Goal: Transaction & Acquisition: Purchase product/service

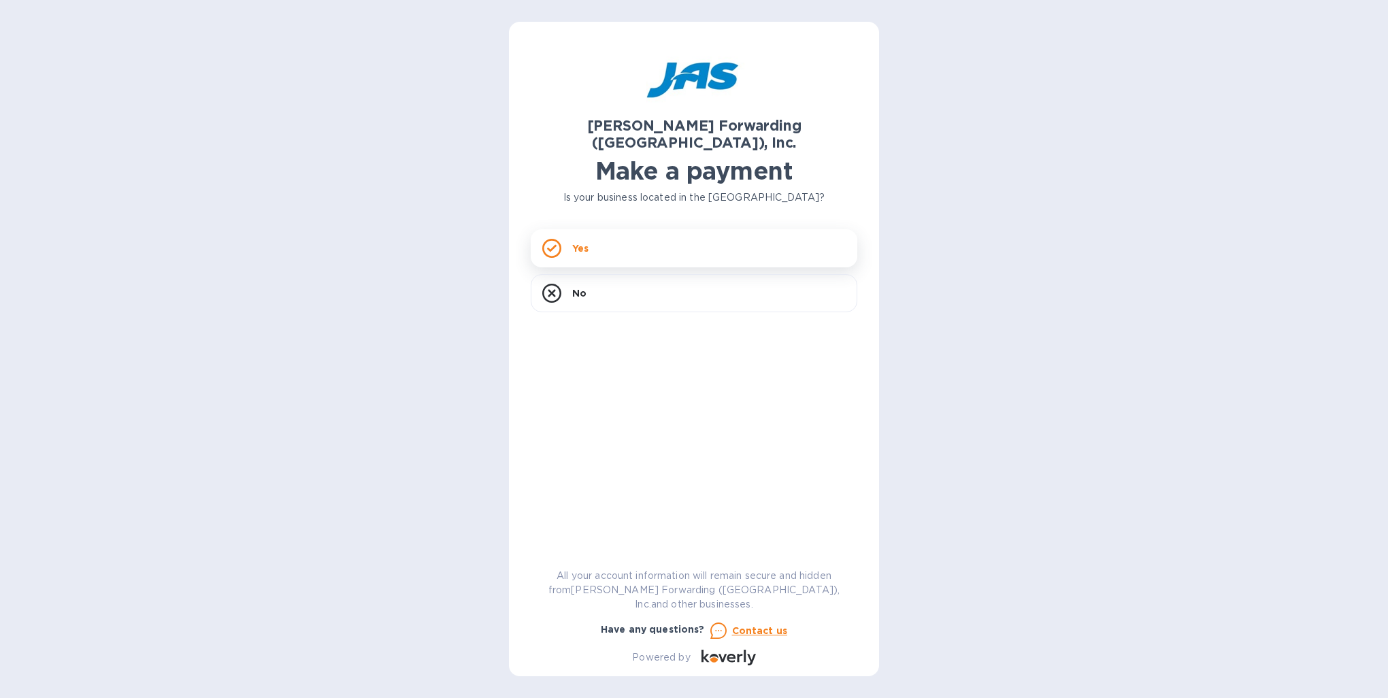
click at [570, 244] on div "Yes" at bounding box center [694, 248] width 327 height 38
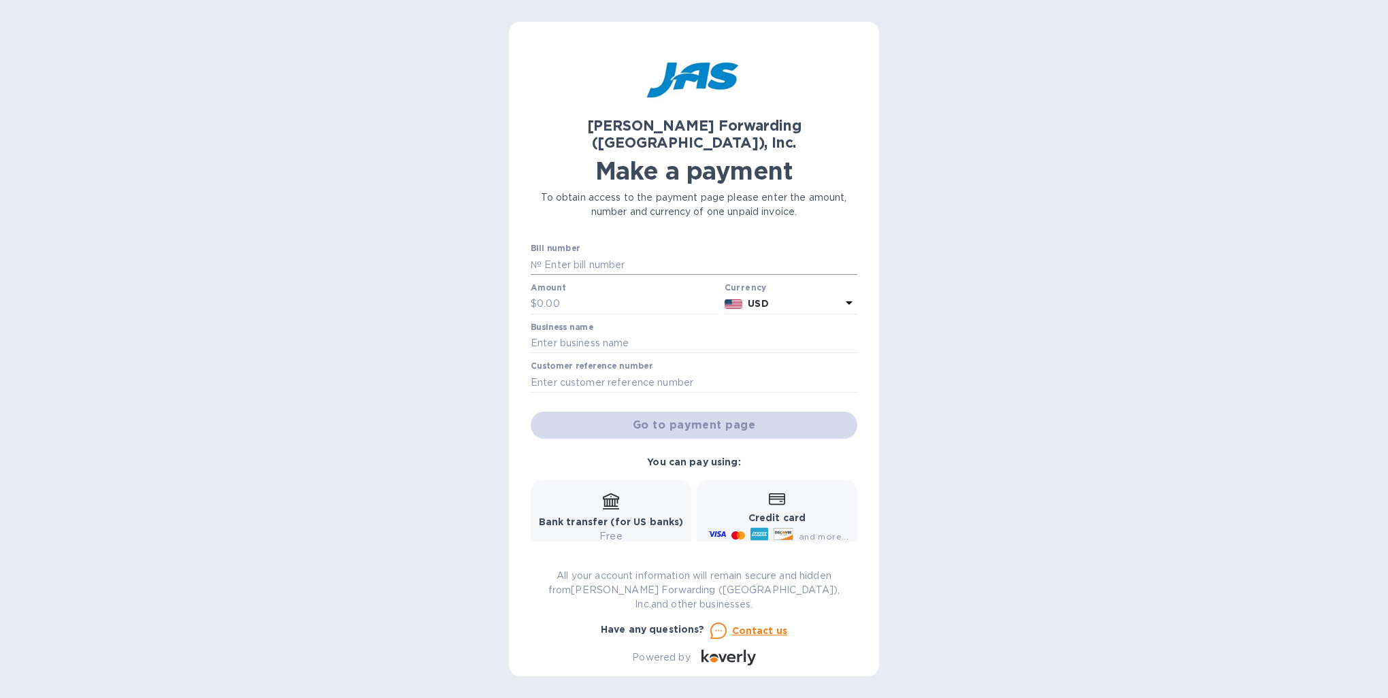
click at [573, 255] on input "text" at bounding box center [700, 265] width 316 height 20
type input "IAD503317892"
click at [549, 294] on input "text" at bounding box center [628, 304] width 182 height 20
type input "2,200.00"
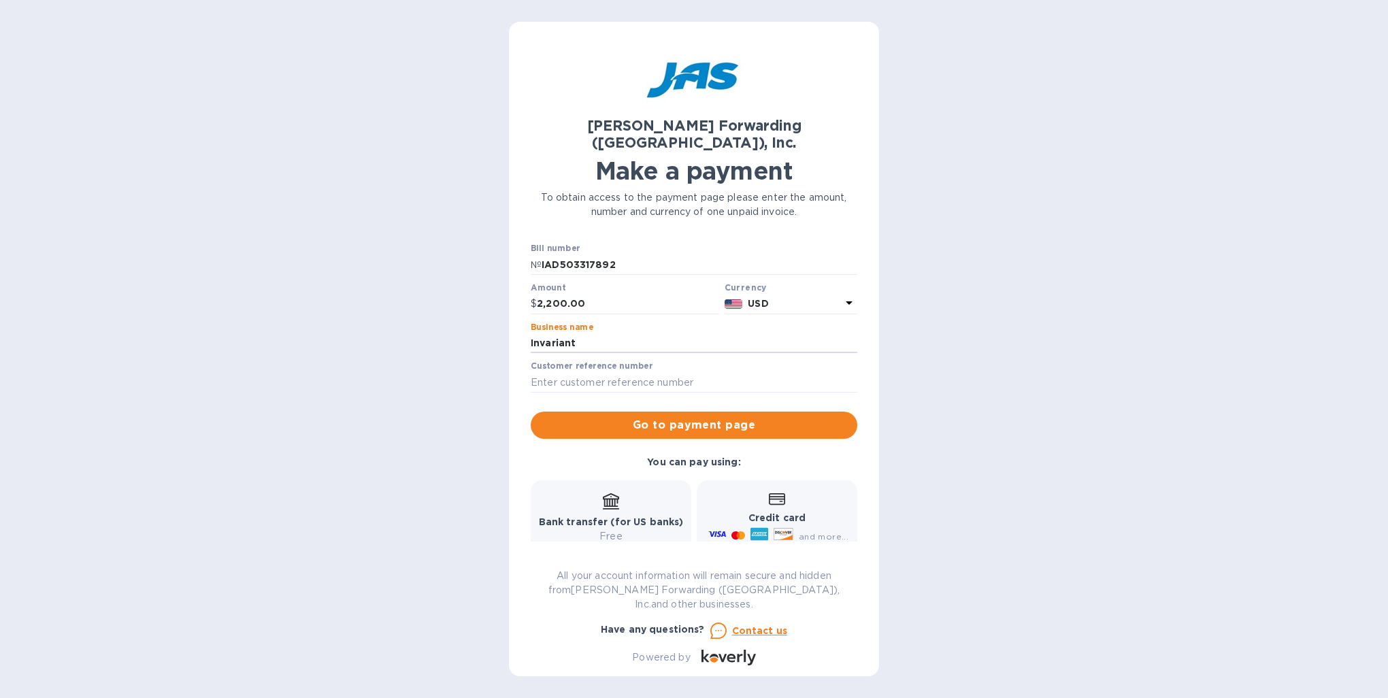
type input "Invariant Corporation"
type input "INVCORHSV"
click at [767, 513] on b "Credit card" at bounding box center [777, 518] width 57 height 11
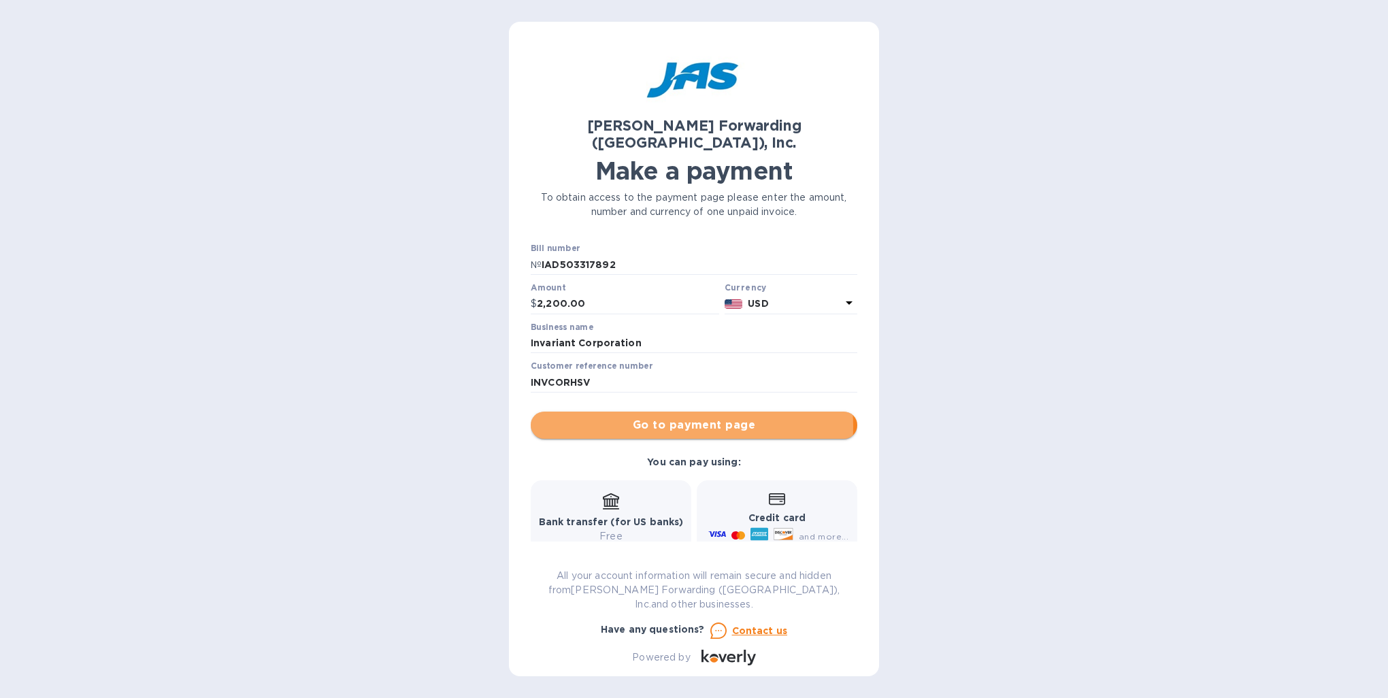
click at [680, 417] on span "Go to payment page" at bounding box center [694, 425] width 305 height 16
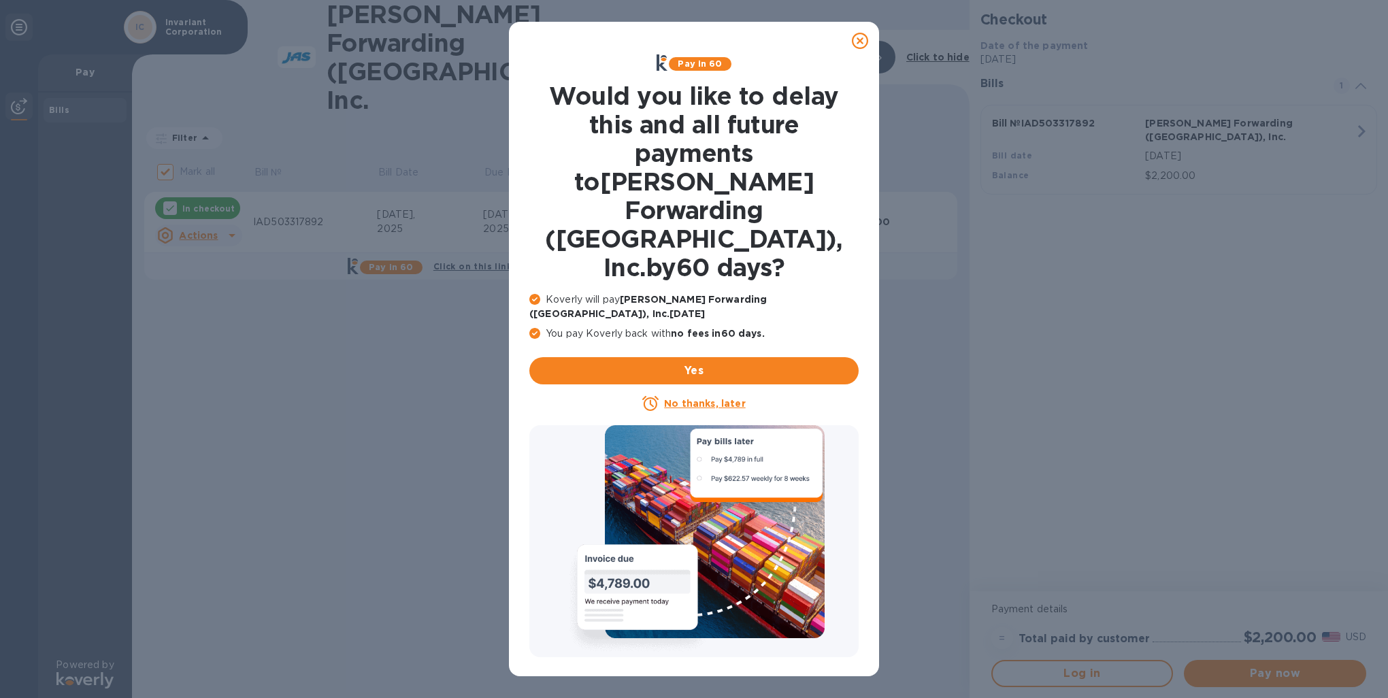
click at [700, 398] on u "No thanks, later" at bounding box center [704, 403] width 81 height 11
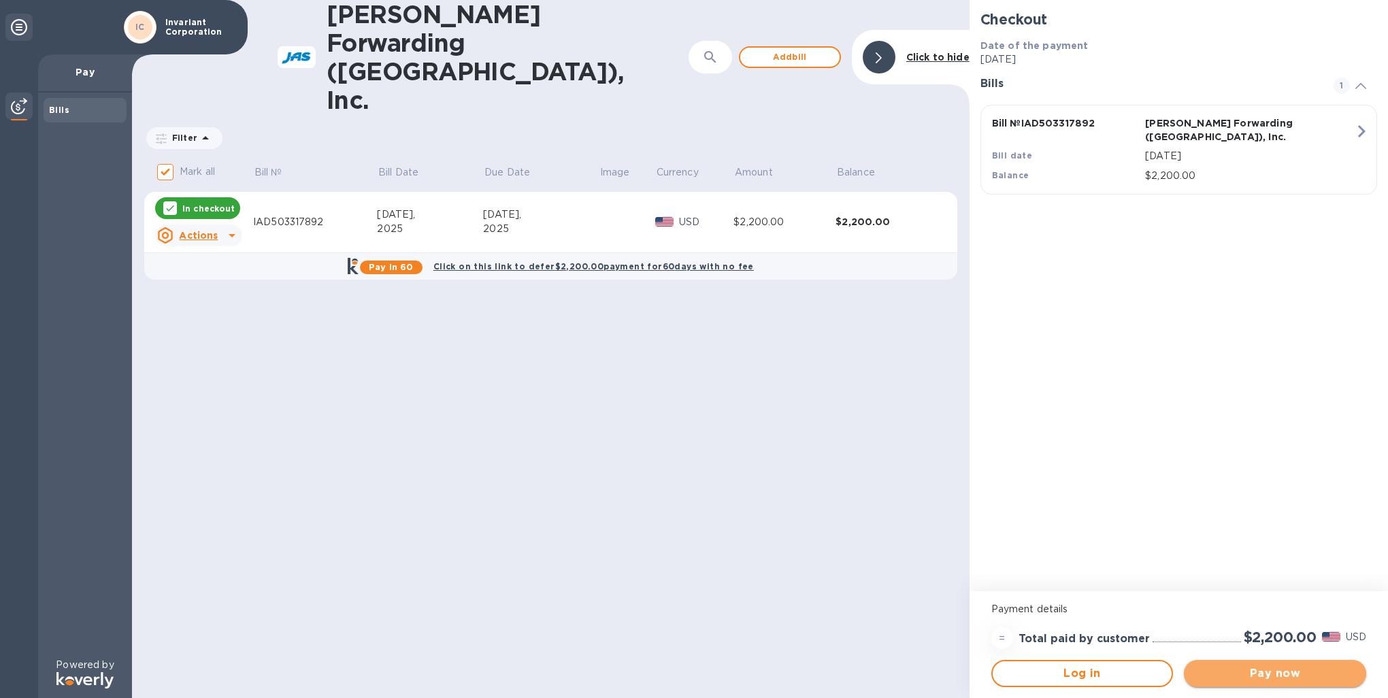
click at [1267, 668] on span "Pay now" at bounding box center [1275, 674] width 161 height 16
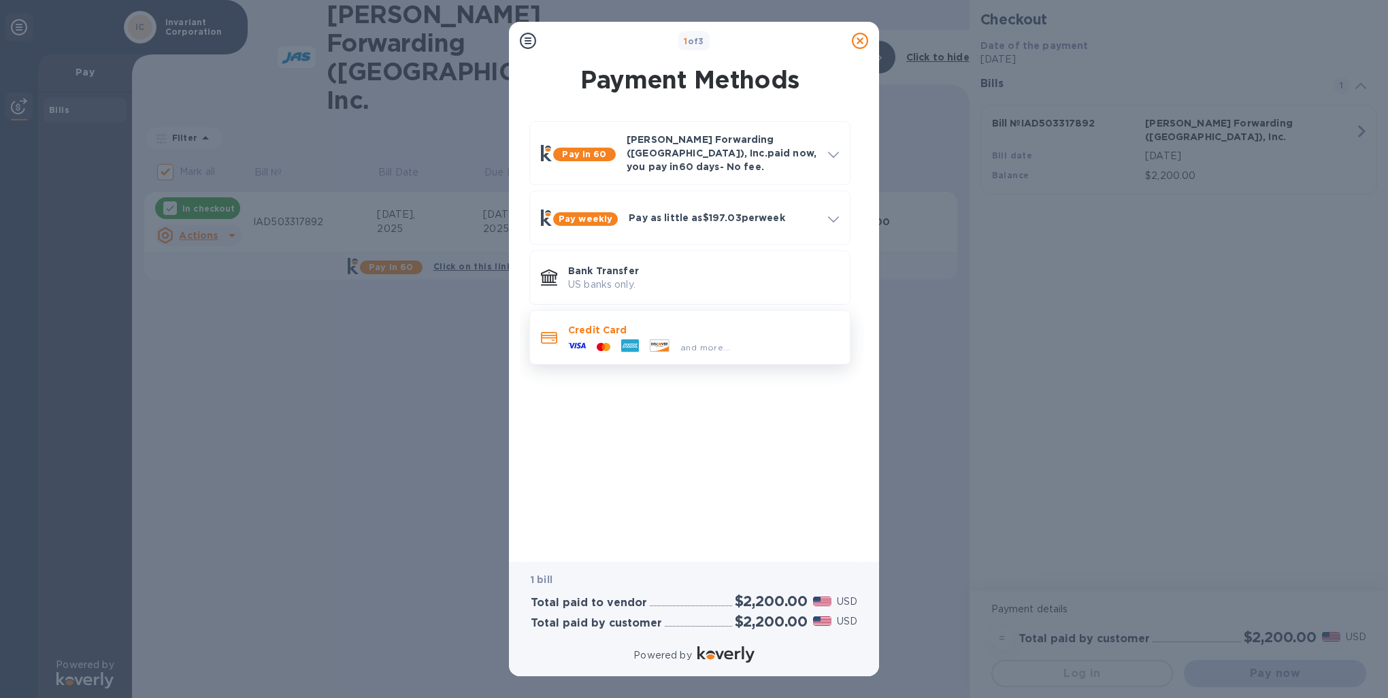
click at [568, 338] on icon at bounding box center [577, 346] width 18 height 18
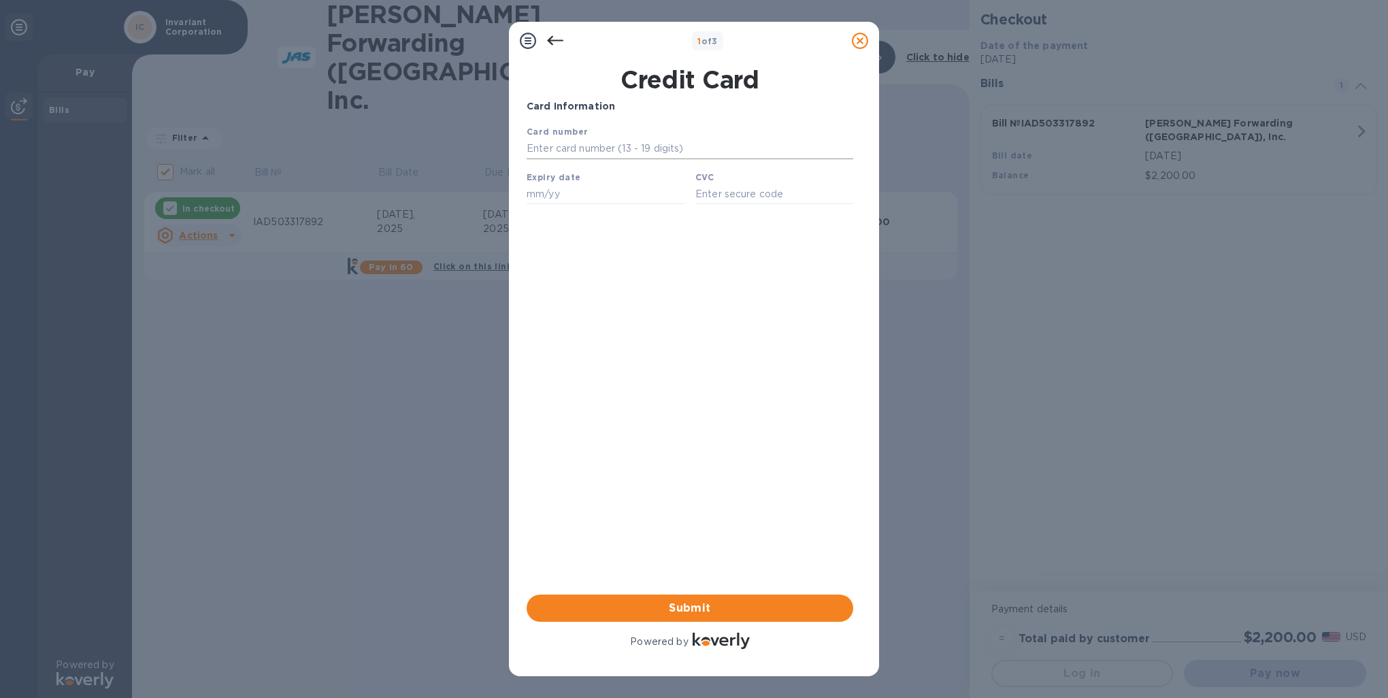
click at [556, 152] on input "text" at bounding box center [690, 149] width 327 height 20
type input "[CREDIT_CARD_NUMBER]"
click at [549, 195] on input "text" at bounding box center [606, 194] width 158 height 20
type input "05/26"
click at [702, 199] on input "text" at bounding box center [775, 194] width 158 height 20
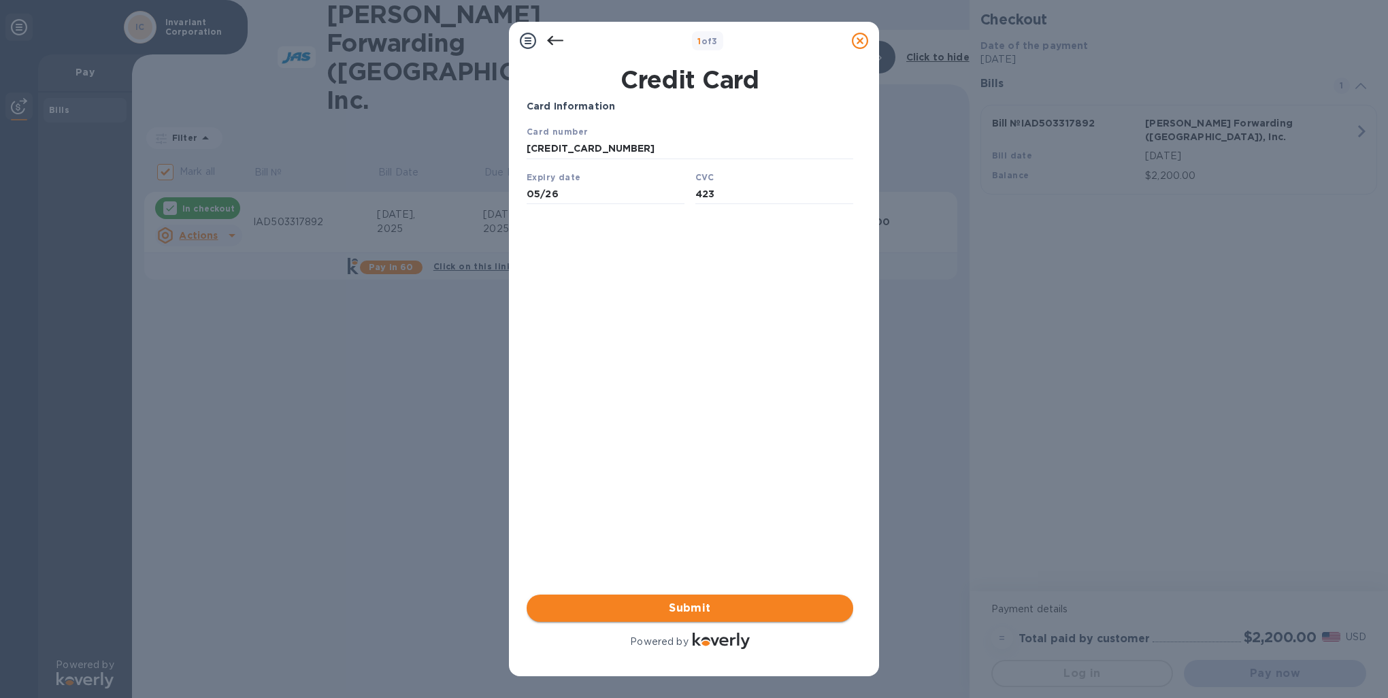
type input "423"
click at [705, 606] on span "Submit" at bounding box center [690, 608] width 305 height 16
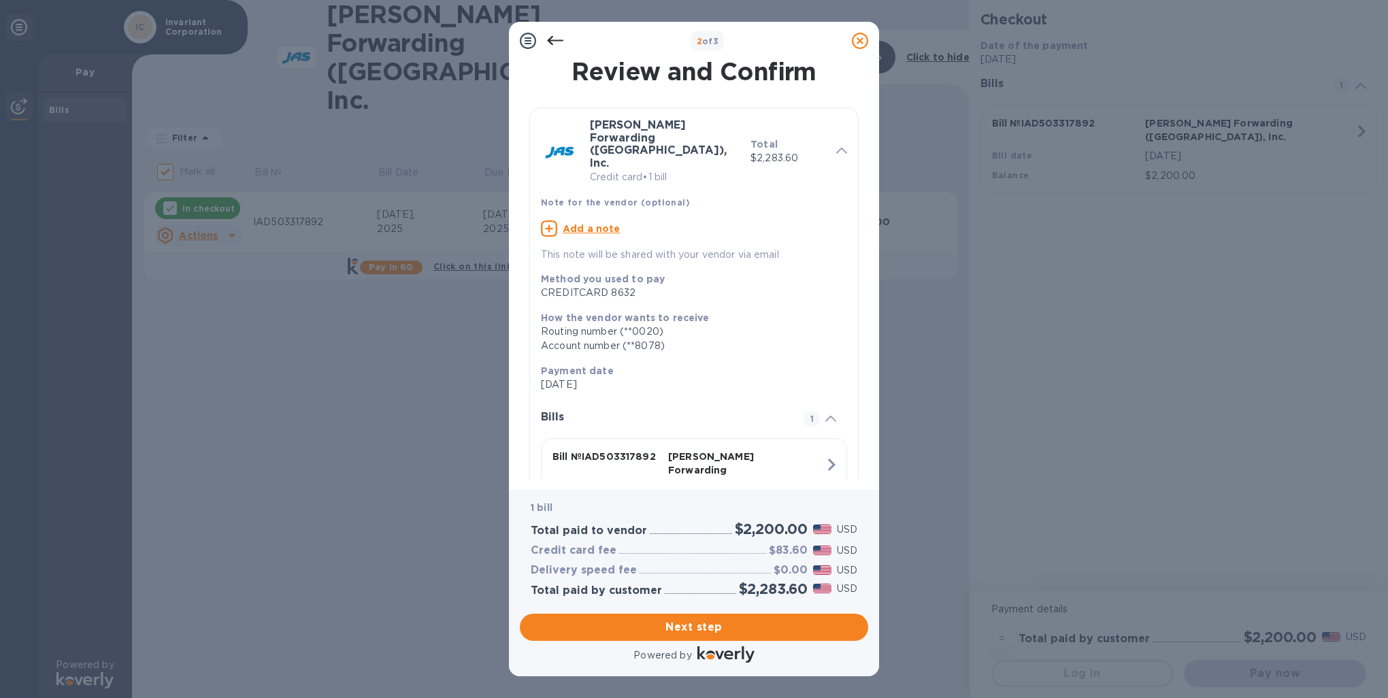
scroll to position [58, 0]
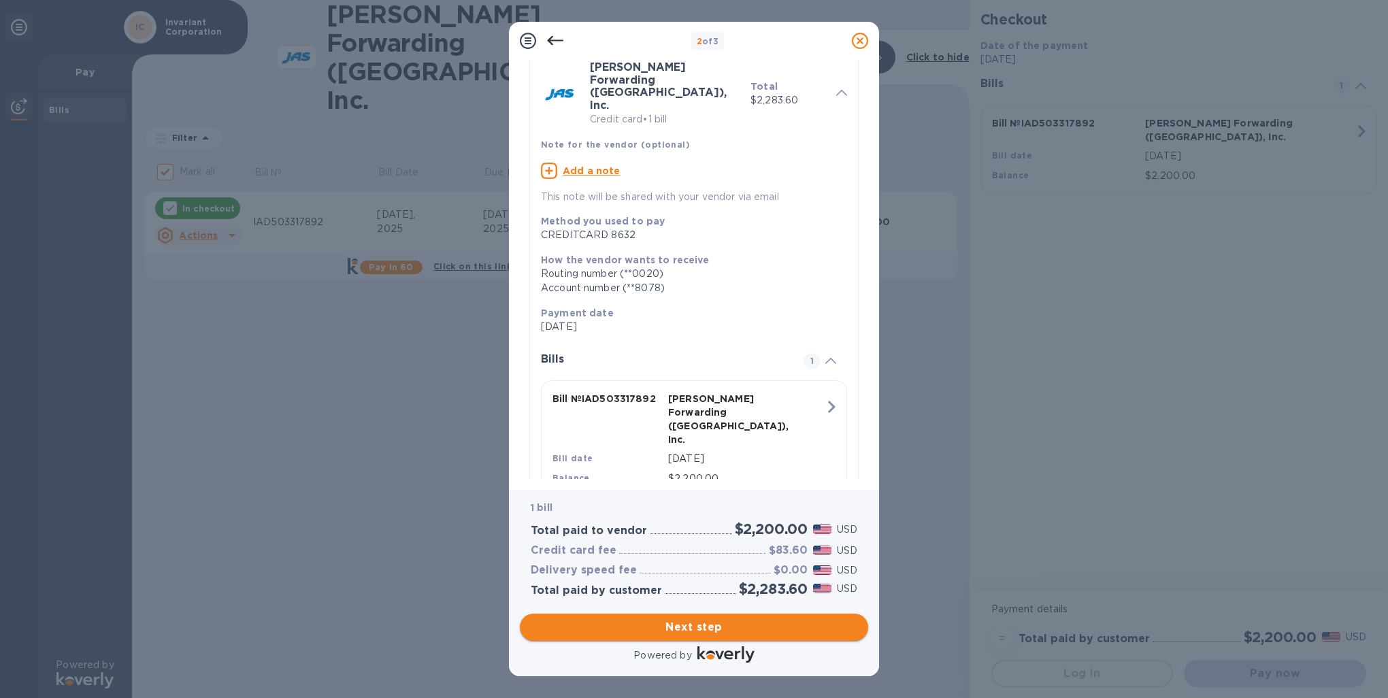
click at [677, 624] on span "Next step" at bounding box center [694, 627] width 327 height 16
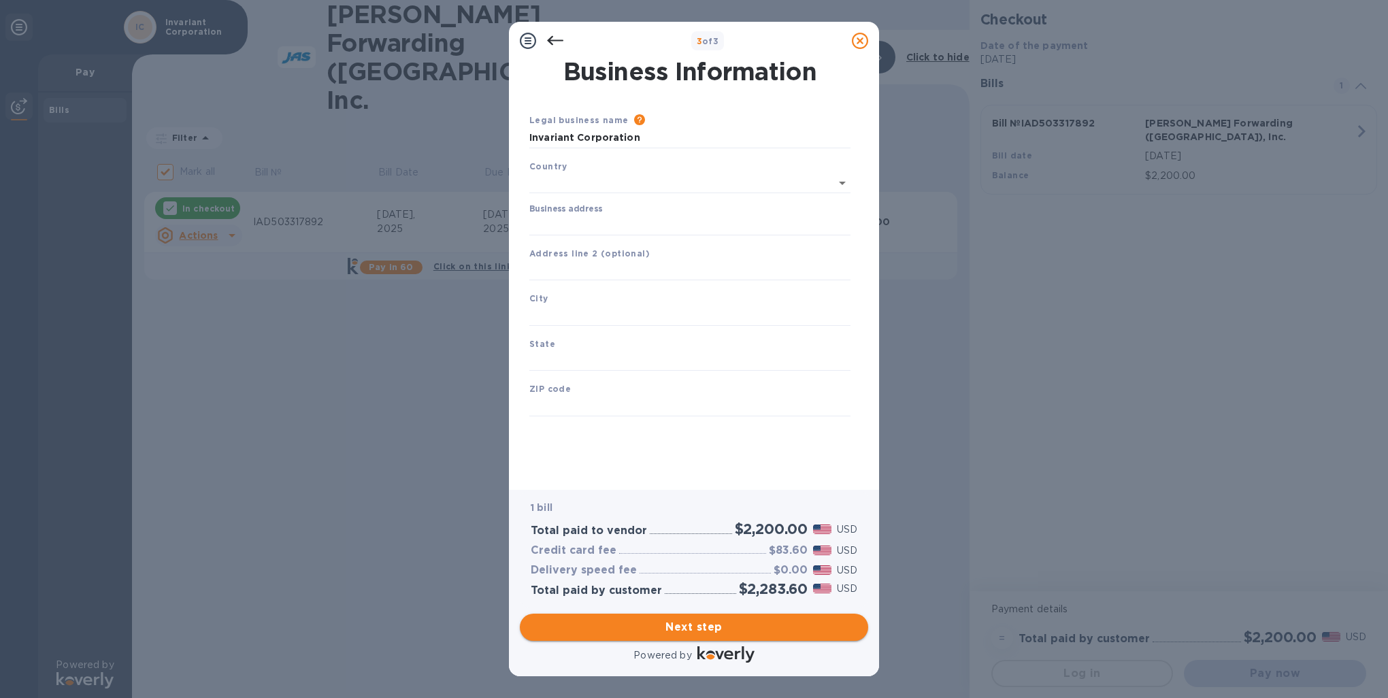
scroll to position [0, 0]
type input "[GEOGRAPHIC_DATA]"
click at [537, 223] on input "Business address" at bounding box center [690, 222] width 321 height 20
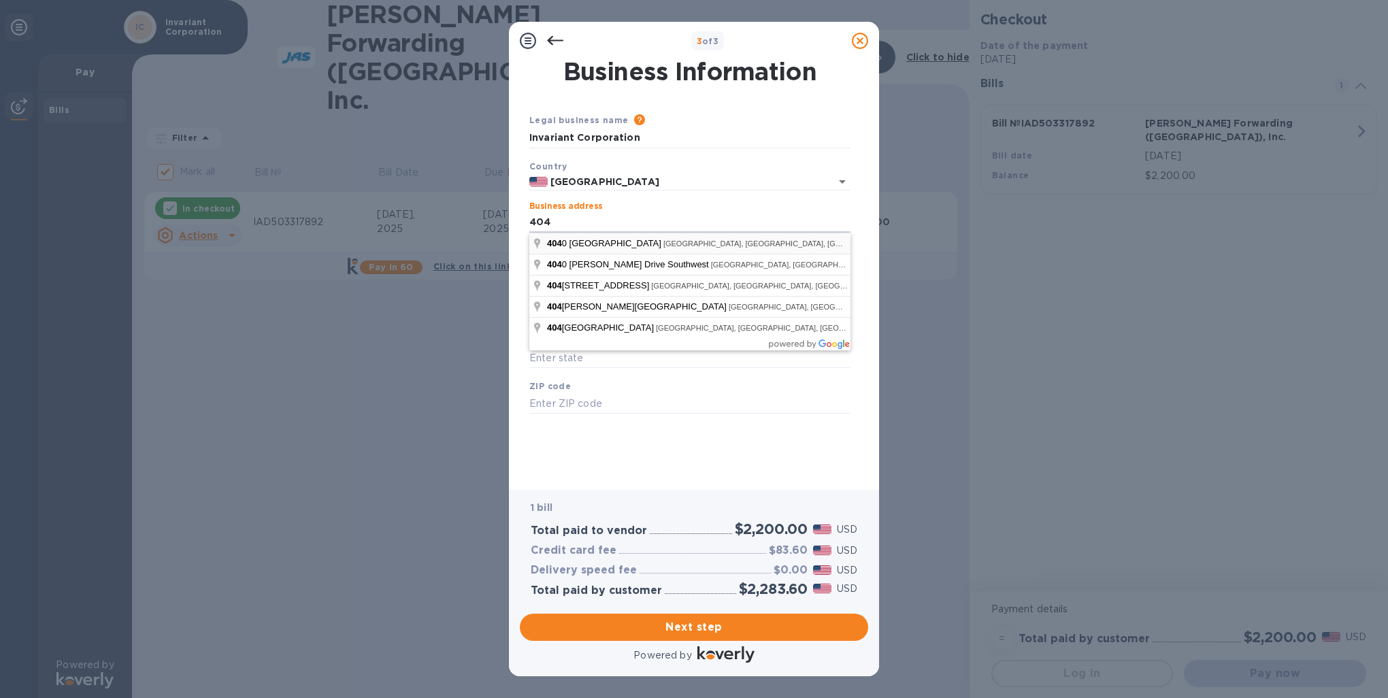
type input "[STREET_ADDRESS][PERSON_NAME]"
click at [645, 415] on div "ZIP code" at bounding box center [690, 397] width 332 height 46
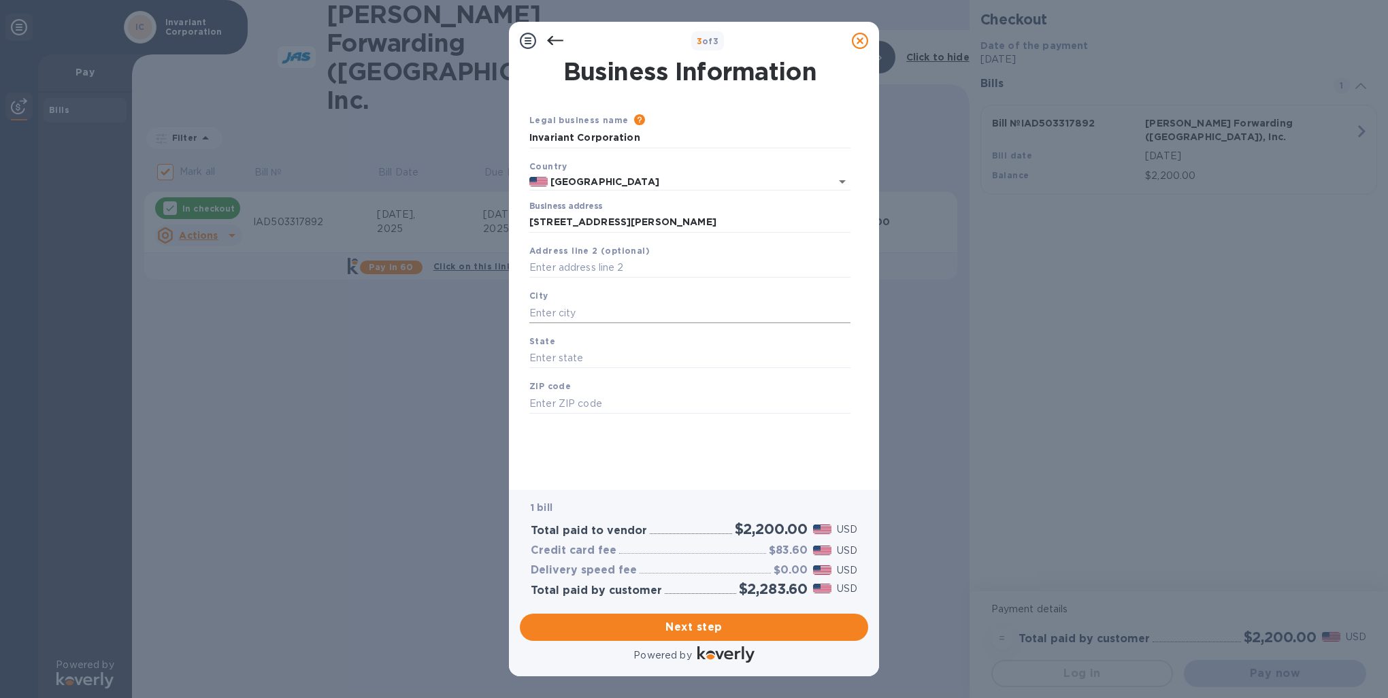
click at [579, 311] on input "text" at bounding box center [690, 313] width 321 height 20
type input "[GEOGRAPHIC_DATA]"
click at [551, 353] on input "text" at bounding box center [690, 358] width 321 height 20
type input "AL"
click at [547, 399] on input "text" at bounding box center [690, 403] width 321 height 20
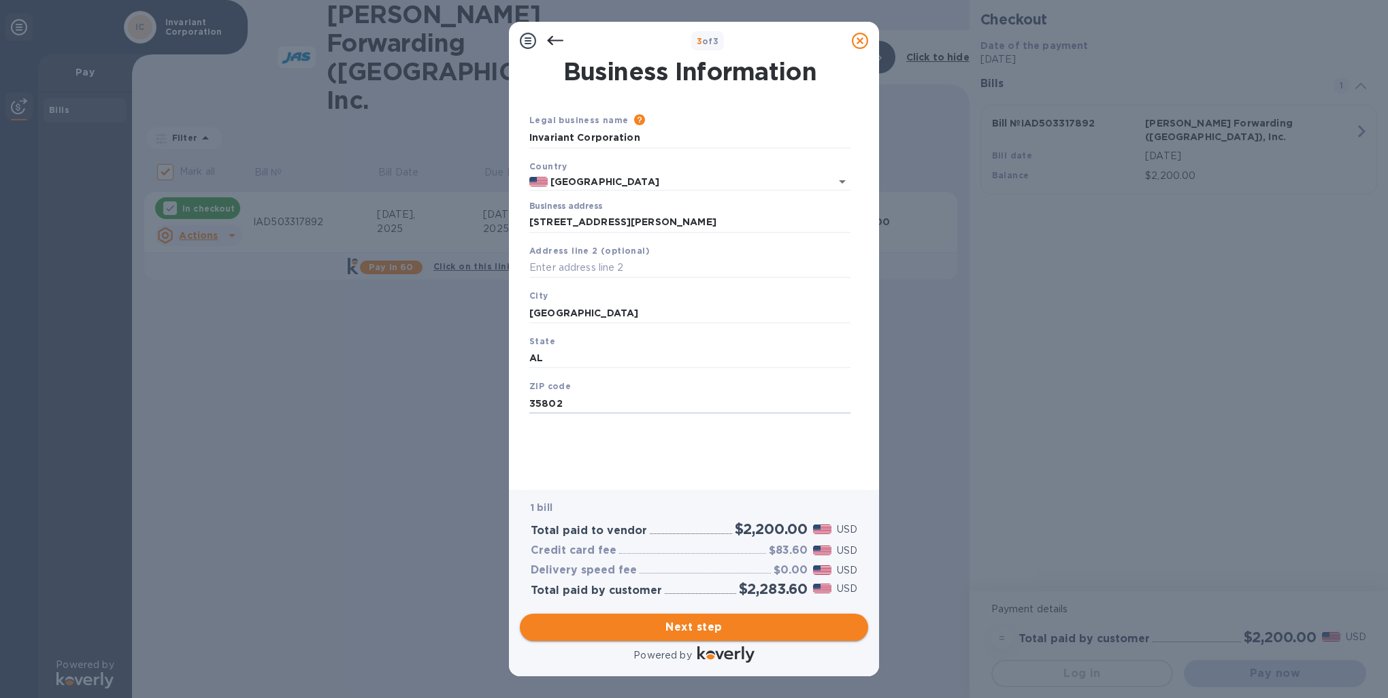
type input "35802"
click at [640, 626] on span "Next step" at bounding box center [694, 627] width 327 height 16
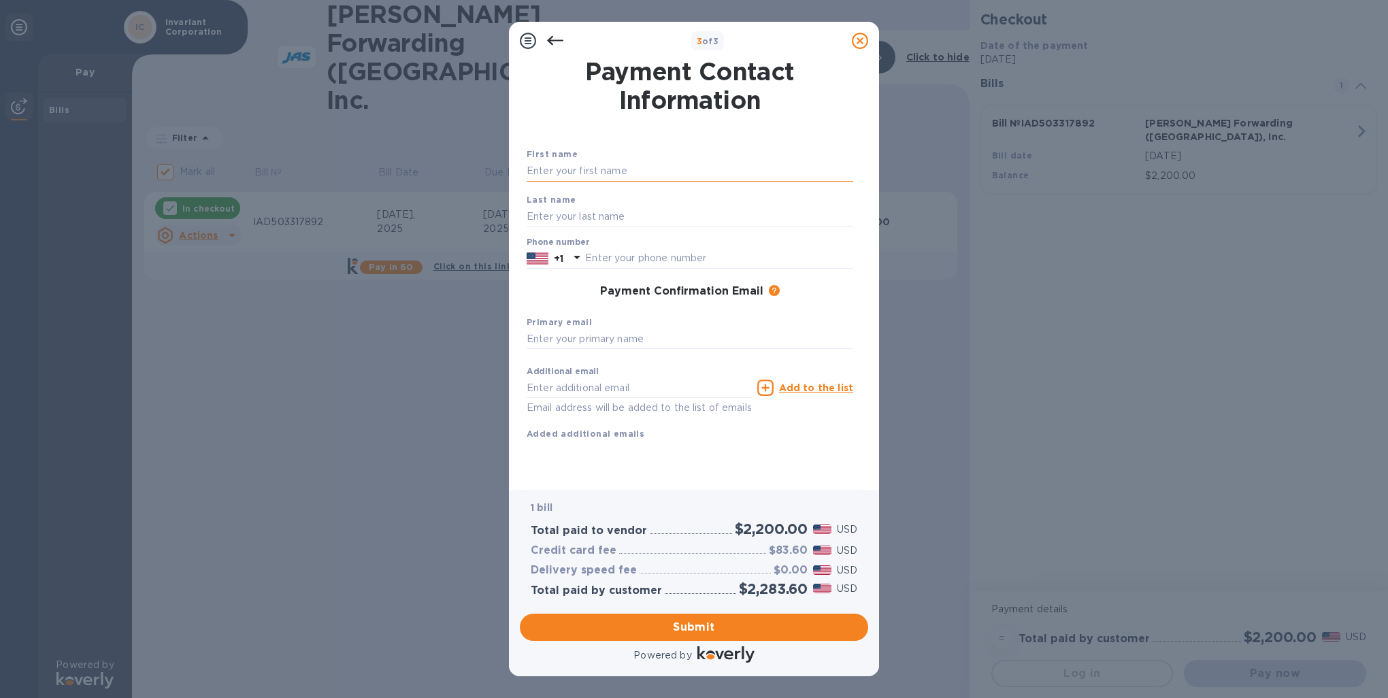
click at [536, 169] on input "text" at bounding box center [690, 171] width 327 height 20
click at [532, 336] on input "text" at bounding box center [690, 339] width 327 height 20
type input "[EMAIL_ADDRESS][DOMAIN_NAME]"
click at [698, 626] on span "Submit" at bounding box center [694, 627] width 327 height 16
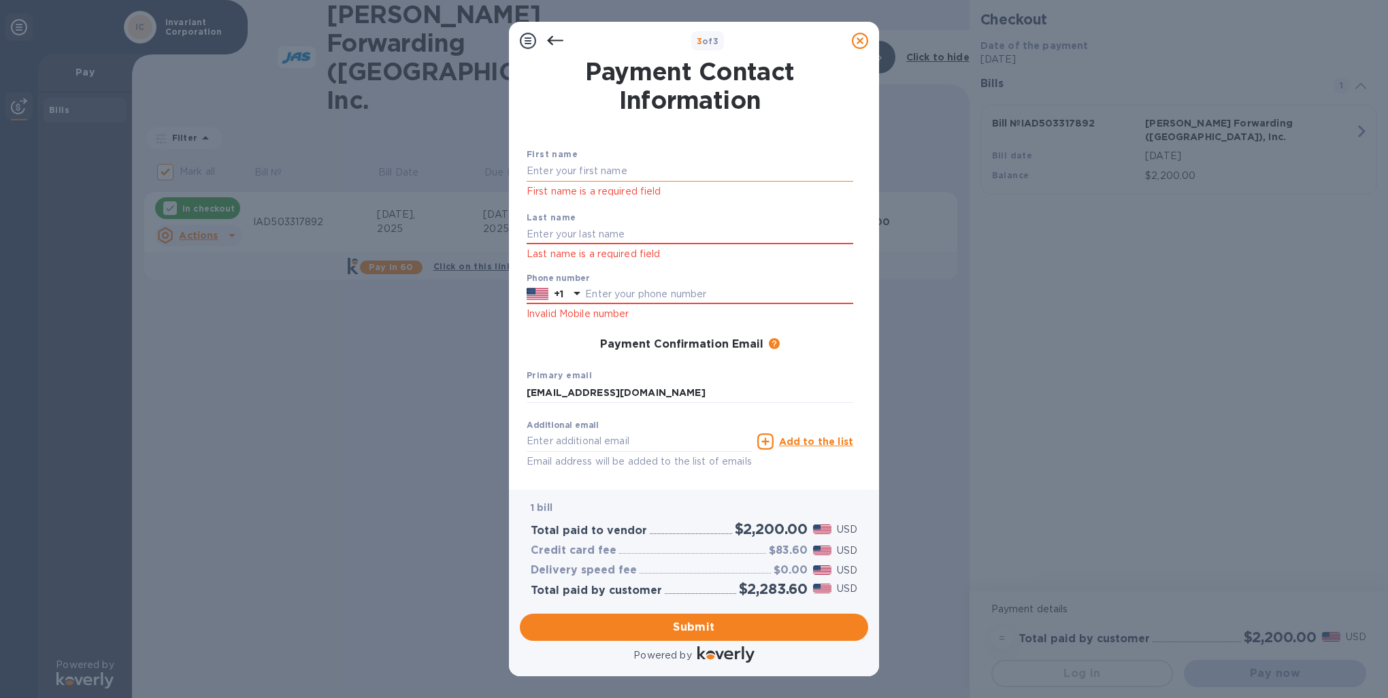
click at [563, 166] on input "text" at bounding box center [690, 171] width 327 height 20
type input "Invariant"
type input "Corporation"
type input "2568859794"
click at [693, 630] on span "Submit" at bounding box center [694, 627] width 327 height 16
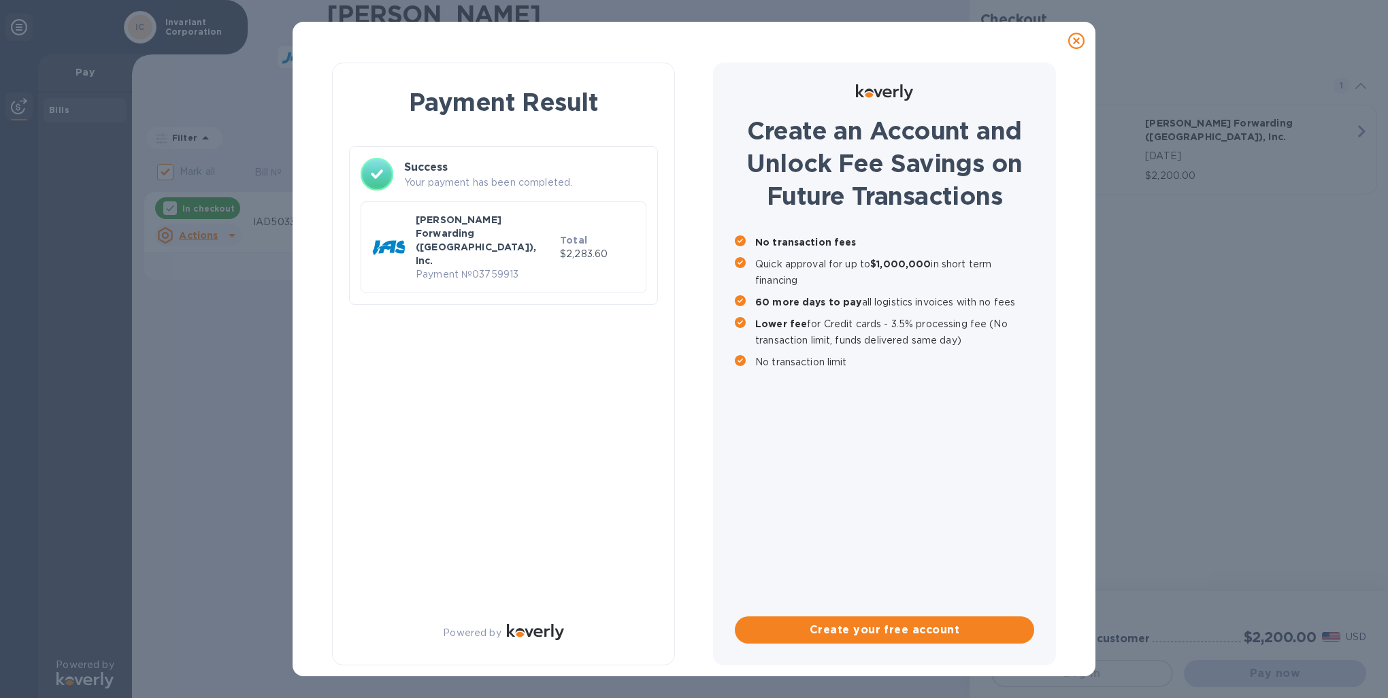
checkbox input "false"
